Goal: Find specific page/section

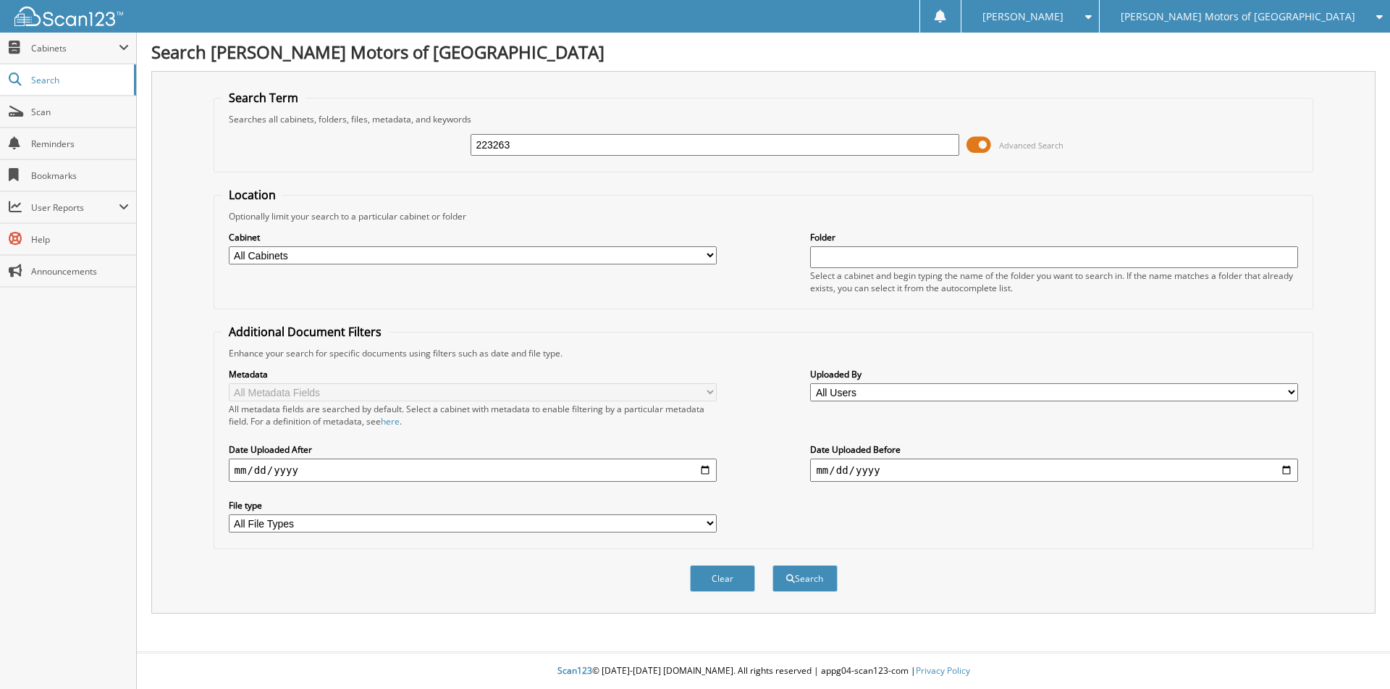
type input "223263"
click at [773, 565] on button "Search" at bounding box center [805, 578] width 65 height 27
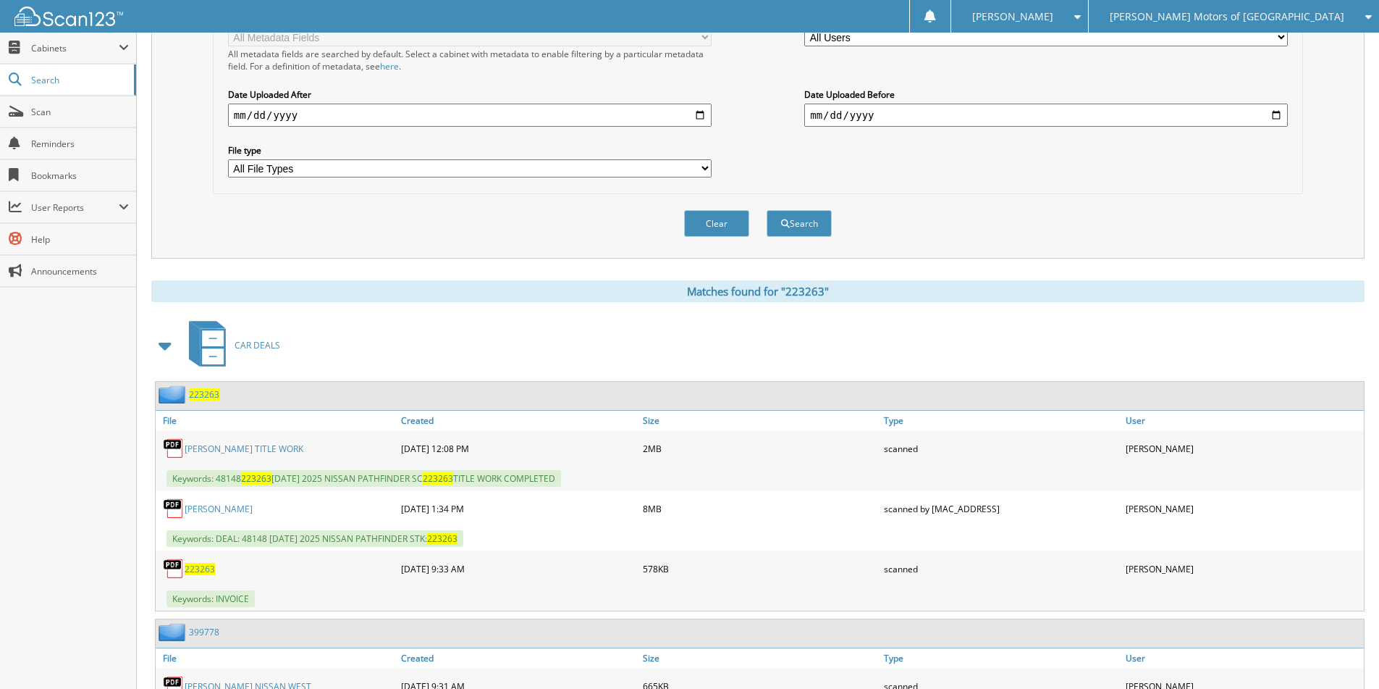
scroll to position [439, 0]
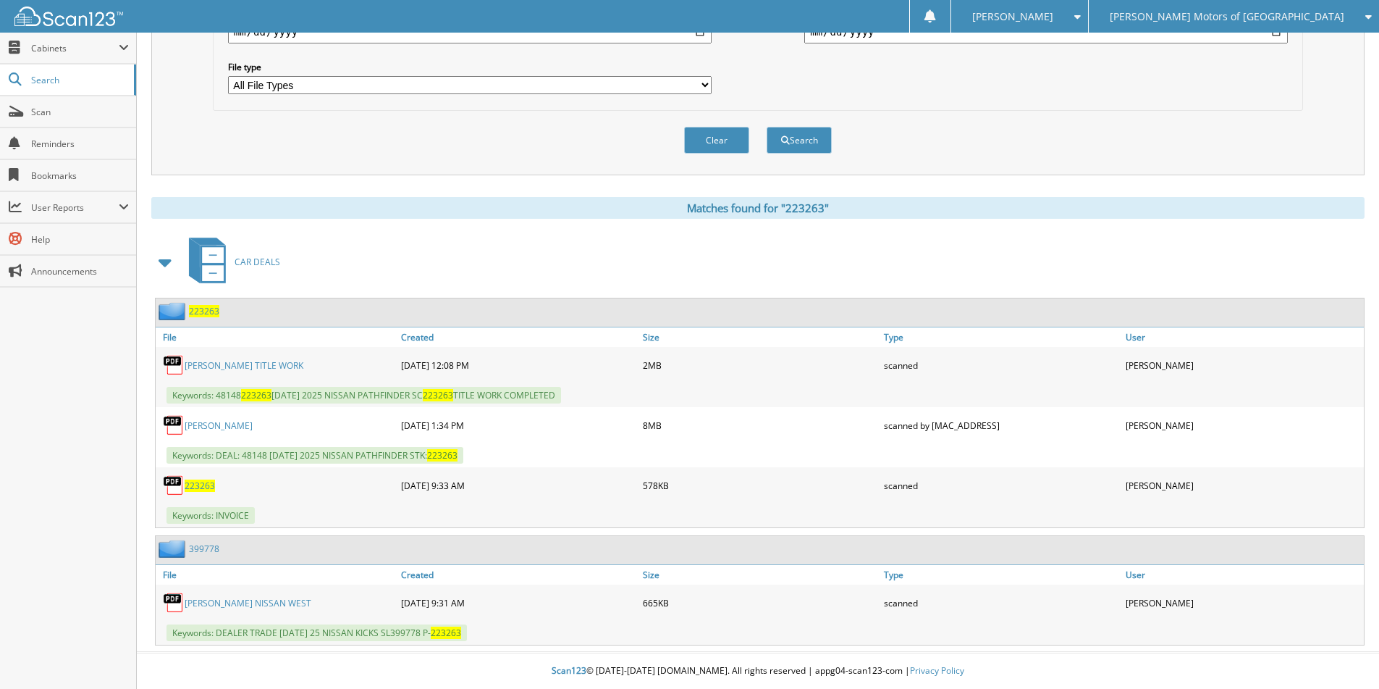
click at [216, 316] on span "223263" at bounding box center [204, 311] width 30 height 12
